Goal: Task Accomplishment & Management: Complete application form

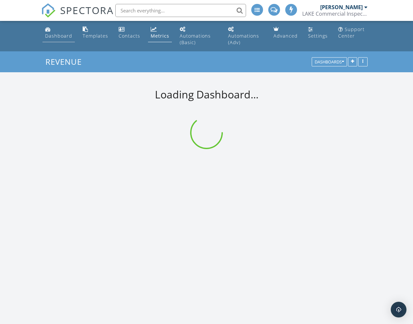
click at [70, 35] on div "Dashboard" at bounding box center [58, 36] width 27 height 6
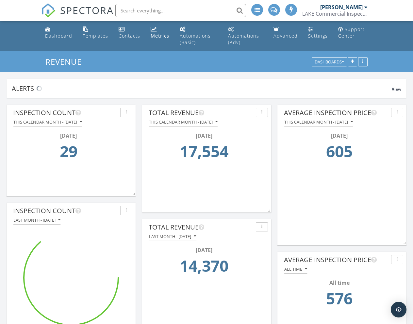
scroll to position [841, 414]
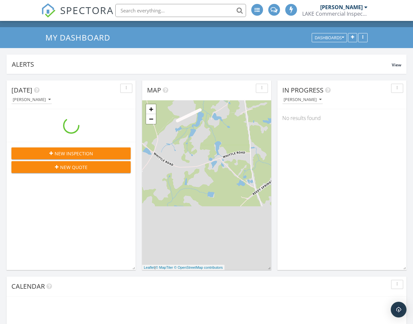
scroll to position [120, 0]
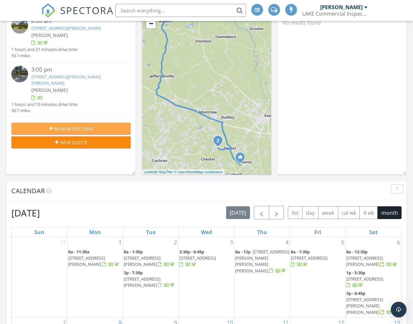
click at [100, 125] on div "New Inspection" at bounding box center [71, 128] width 109 height 7
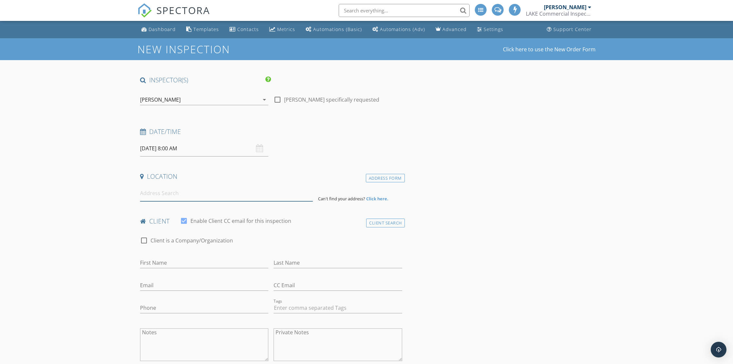
click at [210, 198] on input at bounding box center [226, 193] width 173 height 16
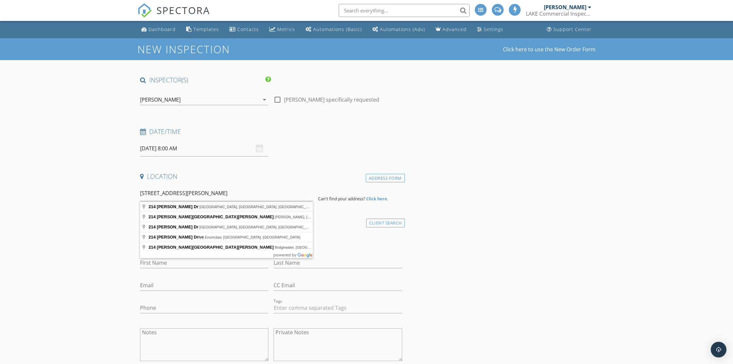
type input "[STREET_ADDRESS][PERSON_NAME]"
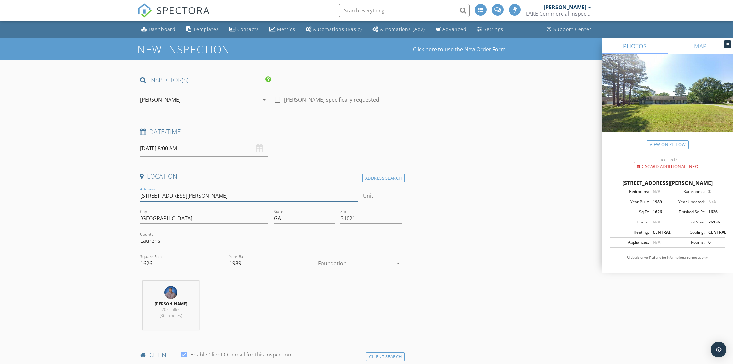
click at [159, 195] on input "[STREET_ADDRESS][PERSON_NAME]" at bounding box center [249, 196] width 218 height 11
click at [159, 195] on input "214 Holly Dr" at bounding box center [249, 196] width 218 height 11
click at [346, 264] on div at bounding box center [355, 263] width 75 height 10
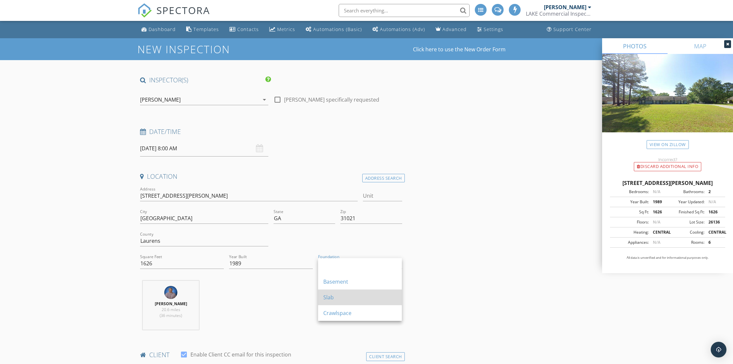
click at [341, 300] on div "Slab" at bounding box center [359, 298] width 73 height 8
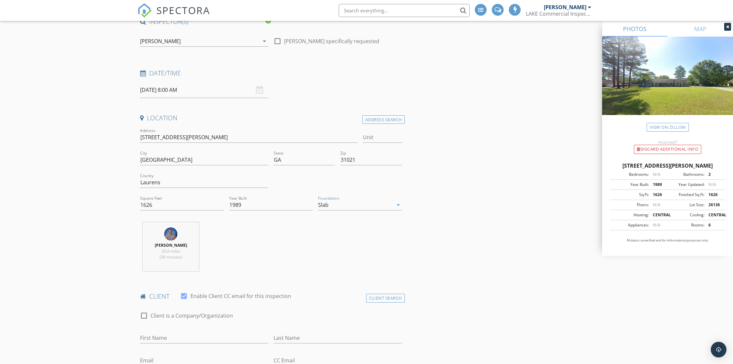
scroll to position [59, 0]
click at [220, 92] on input "09/30/2025 8:00 AM" at bounding box center [204, 90] width 128 height 16
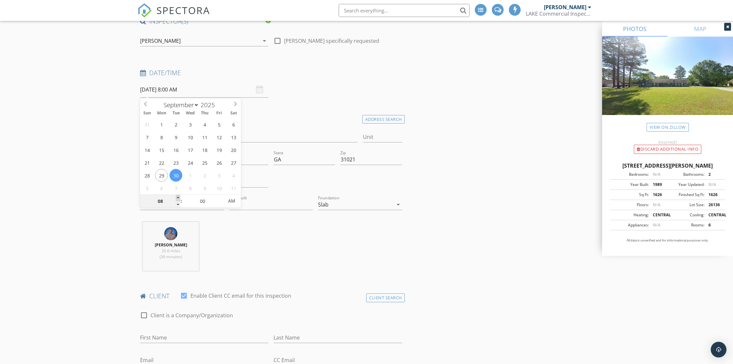
type input "09"
type input "09/30/2025 9:00 AM"
click at [179, 197] on span at bounding box center [178, 198] width 5 height 7
type input "10"
type input "09/30/2025 10:00 AM"
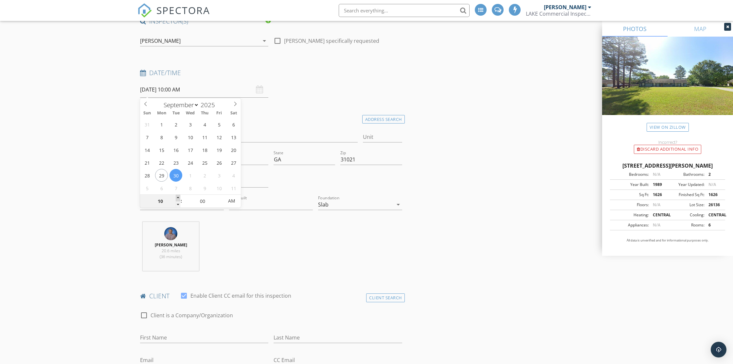
click at [179, 197] on span at bounding box center [178, 198] width 5 height 7
type input "11"
type input "09/30/2025 11:00 AM"
click at [179, 197] on span at bounding box center [178, 198] width 5 height 7
type input "12"
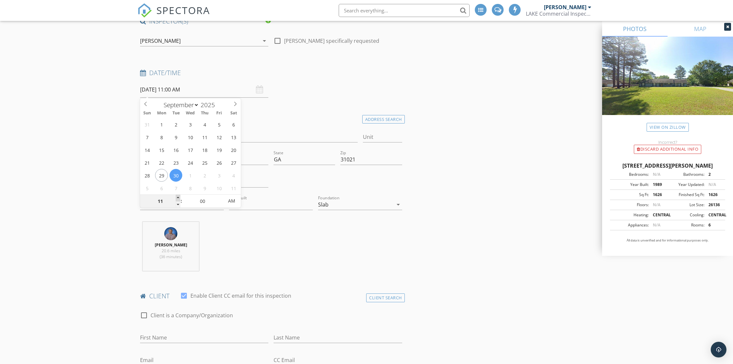
type input "09/30/2025 12:00 PM"
click at [179, 197] on span at bounding box center [178, 198] width 5 height 7
type input "01"
type input "09/30/2025 1:00 PM"
click at [179, 197] on span at bounding box center [178, 198] width 5 height 7
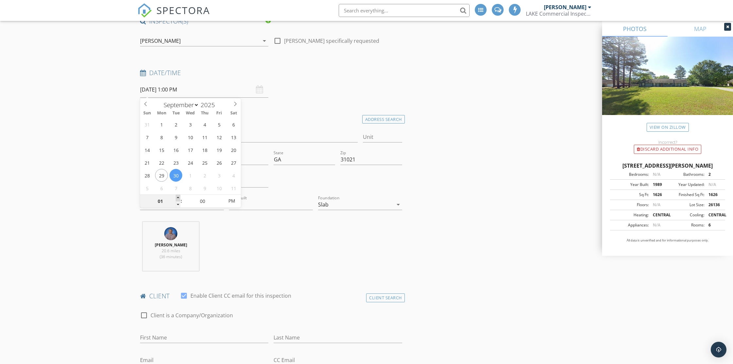
type input "02"
type input "09/30/2025 2:00 PM"
click at [179, 197] on span at bounding box center [178, 198] width 5 height 7
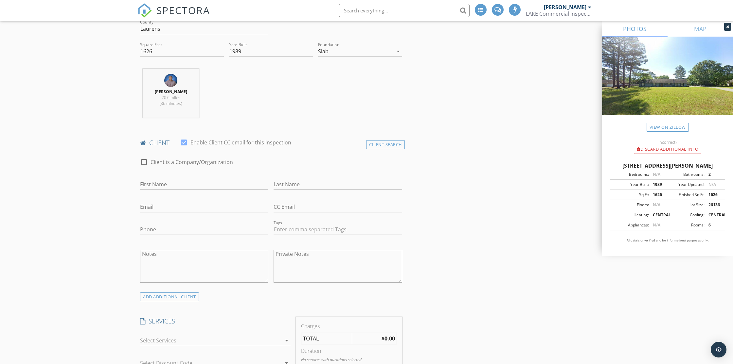
scroll to position [213, 0]
click at [219, 324] on div at bounding box center [210, 340] width 141 height 10
click at [206, 324] on div "Residential Inspection Residential Inspection" at bounding box center [223, 342] width 126 height 13
checkbox input "true"
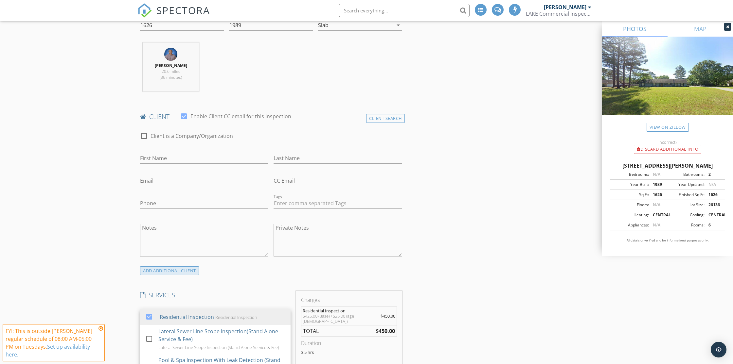
scroll to position [204, 0]
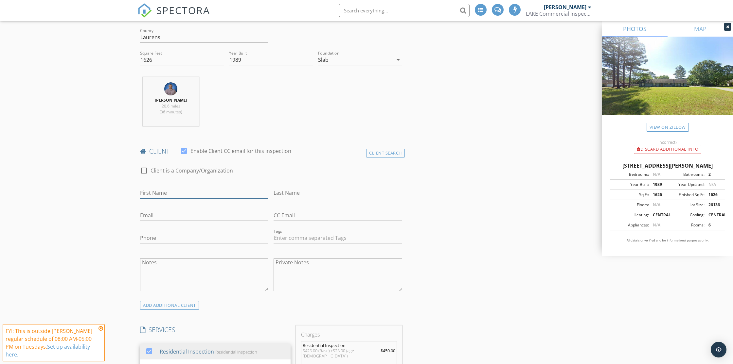
click at [198, 190] on input "First Name" at bounding box center [204, 193] width 128 height 11
type input "Zack"
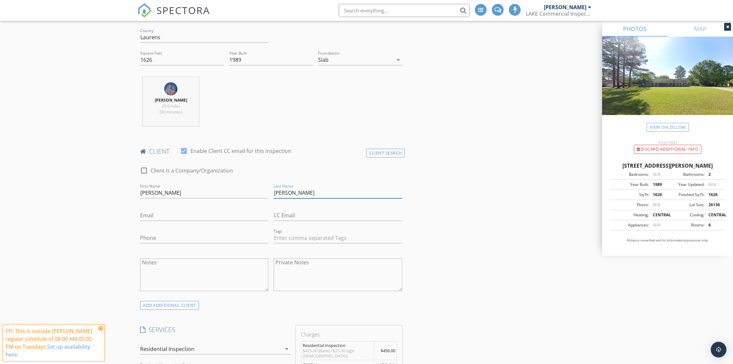
type input "Phinazee"
click at [148, 217] on input "Email" at bounding box center [204, 215] width 128 height 11
type input "zphinazee@gmail.com"
click at [165, 234] on div "Phone" at bounding box center [204, 241] width 128 height 21
click at [162, 236] on input "Phone" at bounding box center [204, 238] width 128 height 11
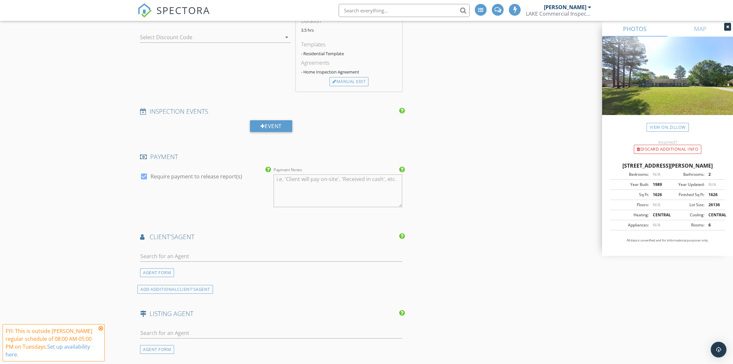
scroll to position [626, 0]
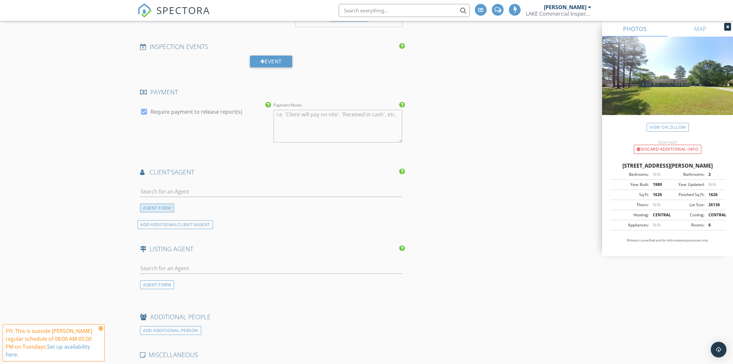
type input "478-230-6211"
click at [151, 204] on div "AGENT FORM" at bounding box center [157, 208] width 34 height 9
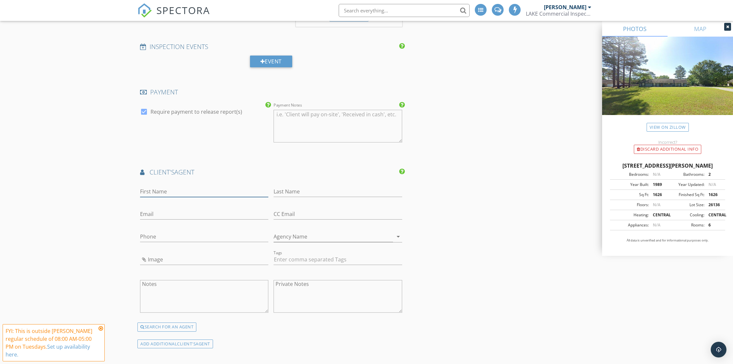
click at [165, 186] on input "First Name" at bounding box center [204, 191] width 128 height 11
type input "Chess"
type input "Thigpen"
click at [160, 209] on input "Email" at bounding box center [204, 214] width 128 height 11
click at [146, 232] on input "Phone" at bounding box center [204, 237] width 128 height 11
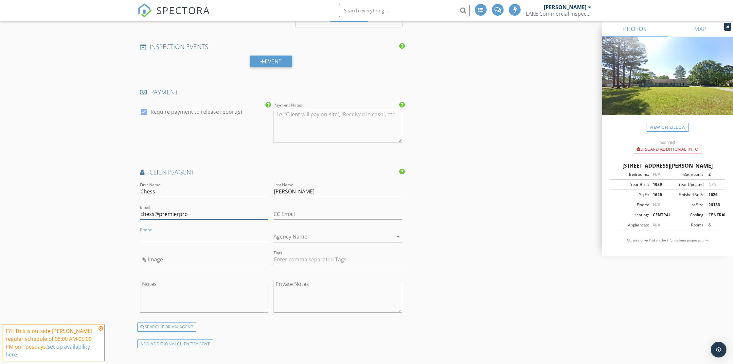
click at [194, 213] on input "chess@premierpro" at bounding box center [204, 214] width 128 height 11
type input "chess@premierpropertiesdublin.com"
click at [179, 233] on input "Phone" at bounding box center [204, 237] width 128 height 11
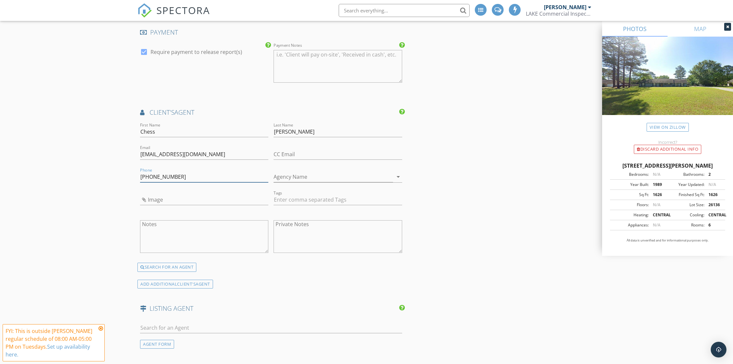
scroll to position [746, 0]
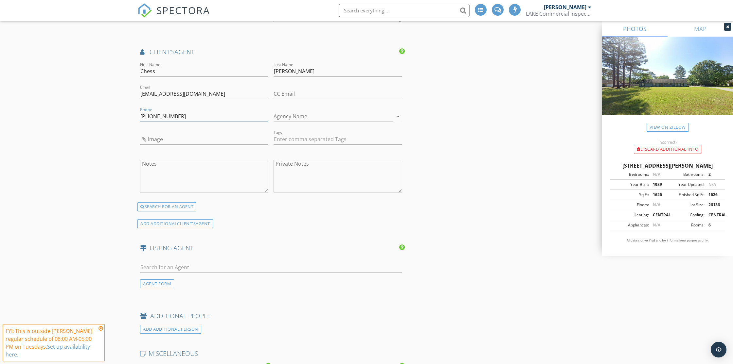
type input "404-326-6601"
click at [102, 324] on icon at bounding box center [100, 328] width 5 height 5
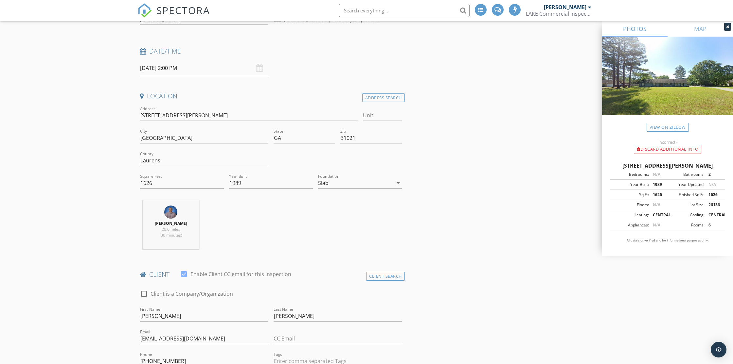
scroll to position [0, 0]
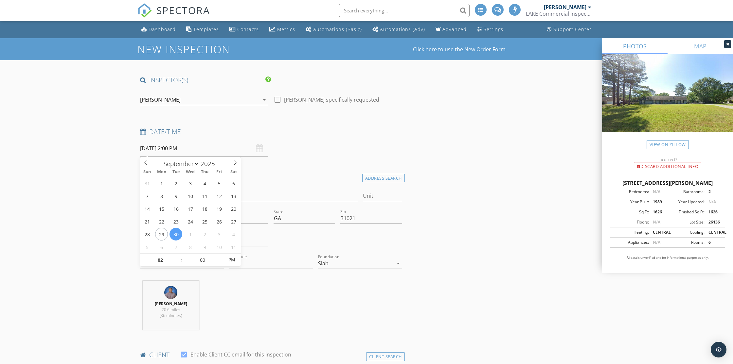
click at [196, 149] on input "09/30/2025 2:00 PM" at bounding box center [204, 149] width 128 height 16
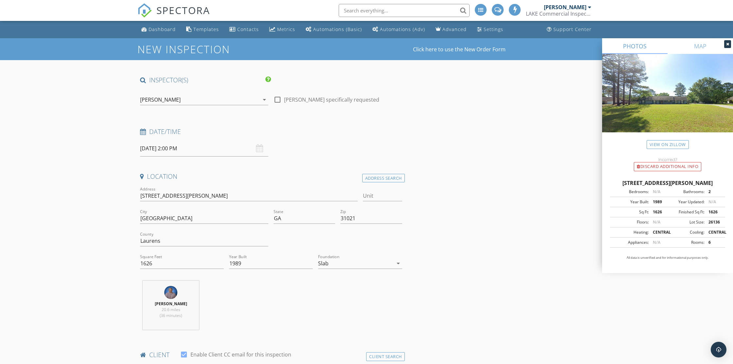
click at [247, 183] on div "Location" at bounding box center [270, 178] width 267 height 13
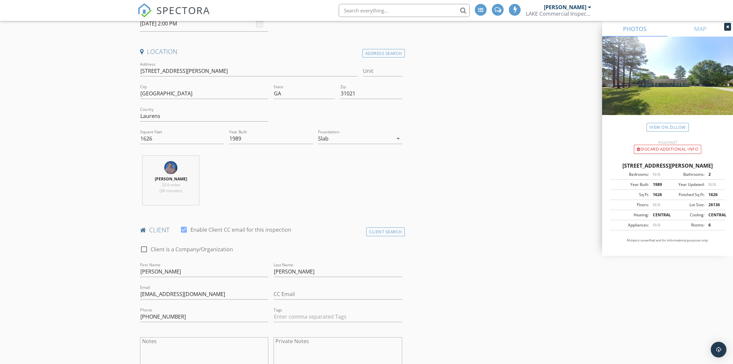
scroll to position [88, 0]
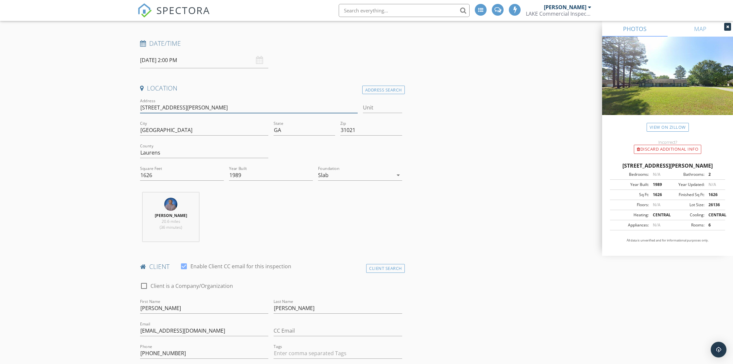
click at [155, 103] on input "214 Holly Dr" at bounding box center [249, 107] width 218 height 11
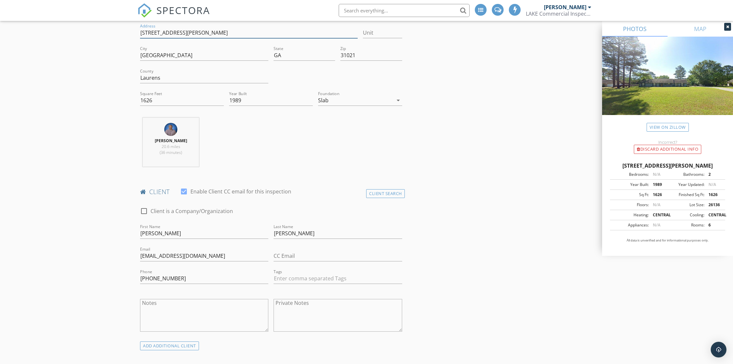
scroll to position [302, 0]
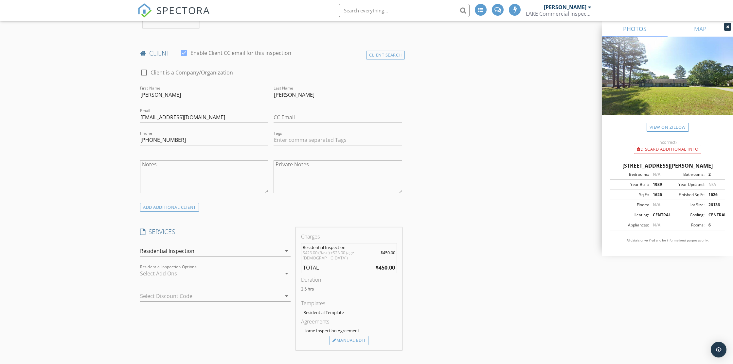
click at [210, 297] on div at bounding box center [206, 296] width 132 height 10
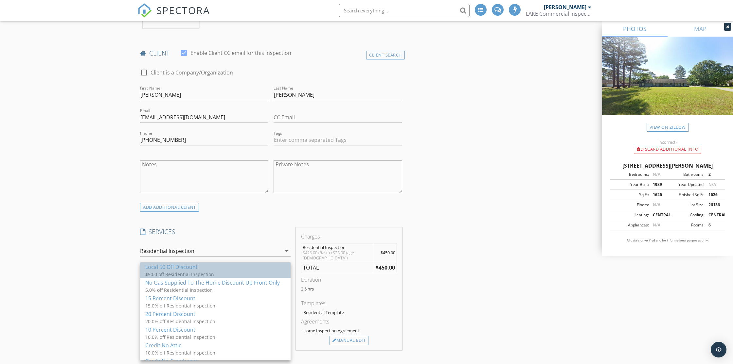
click at [193, 268] on div "Local 50 Off Discount" at bounding box center [215, 267] width 140 height 8
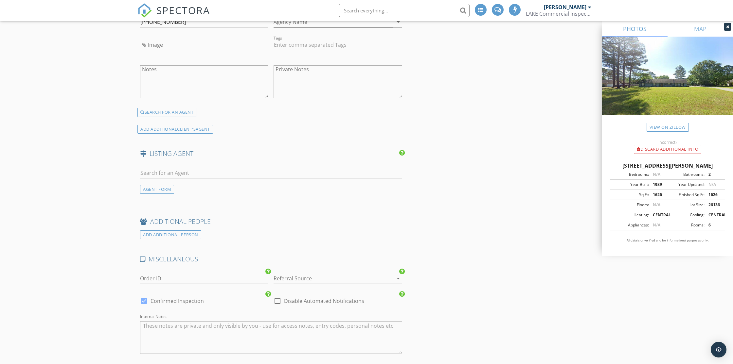
scroll to position [1071, 0]
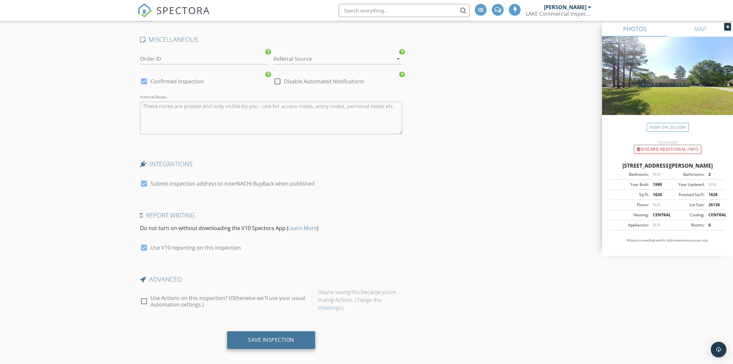
click at [291, 324] on div "Save Inspection" at bounding box center [271, 340] width 46 height 7
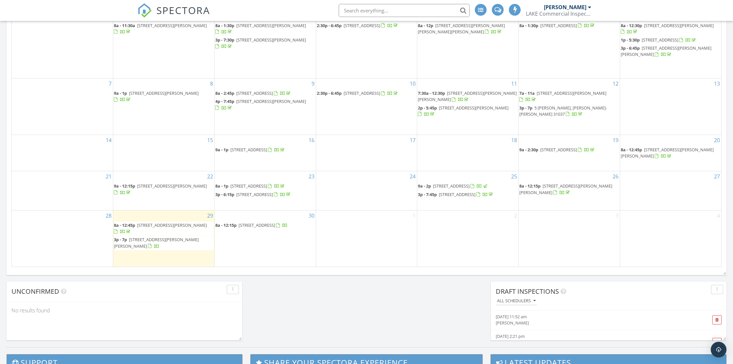
scroll to position [334, 0]
